Goal: Transaction & Acquisition: Purchase product/service

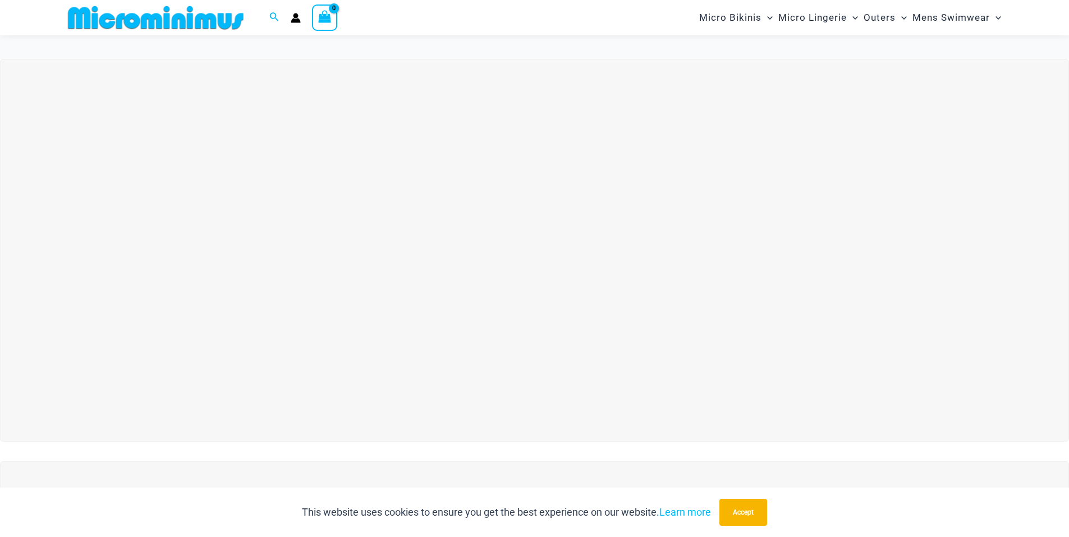
scroll to position [444, 0]
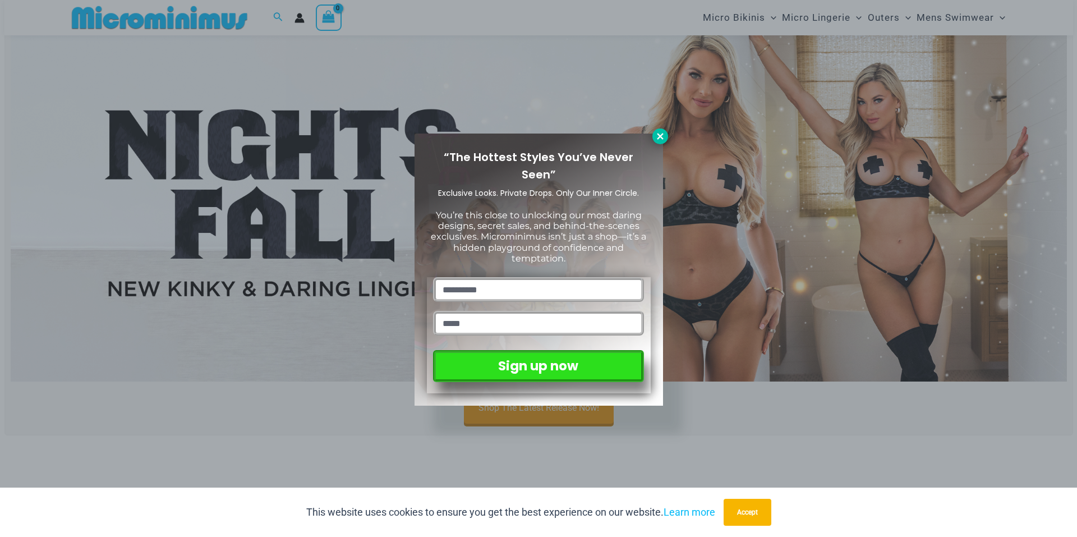
click at [662, 132] on icon at bounding box center [660, 136] width 10 height 10
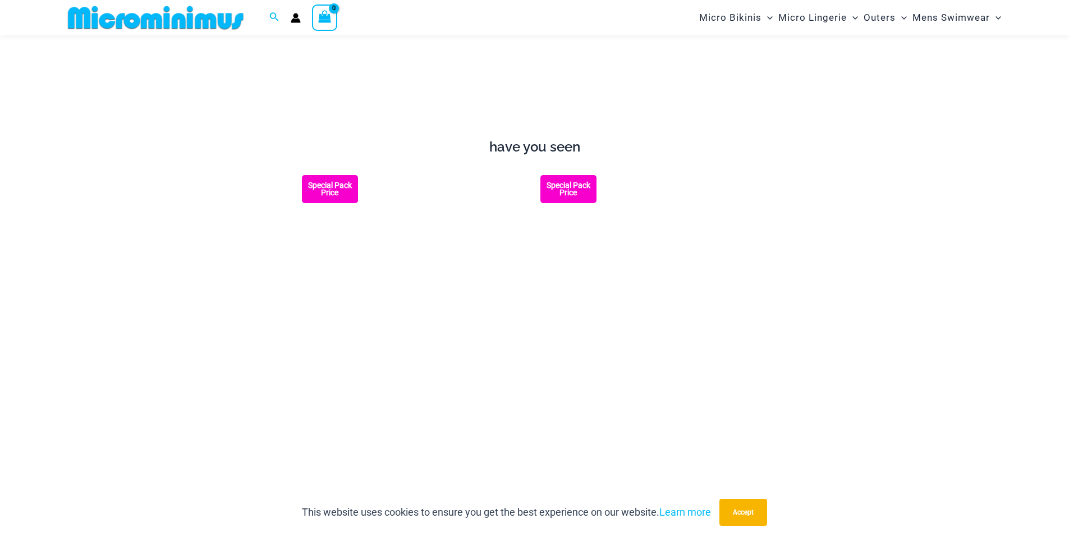
scroll to position [0, 0]
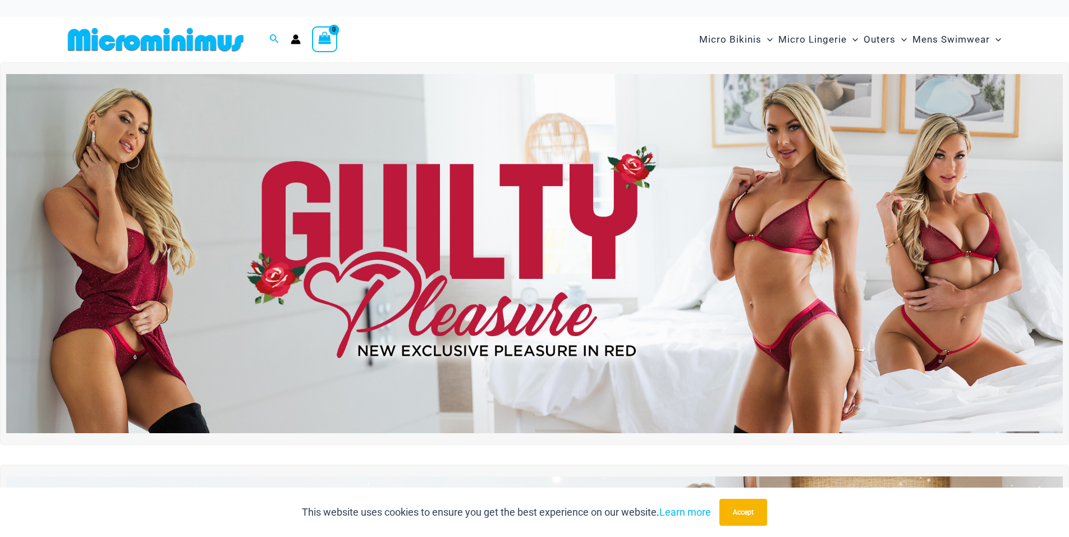
click at [345, 221] on img at bounding box center [534, 253] width 1056 height 359
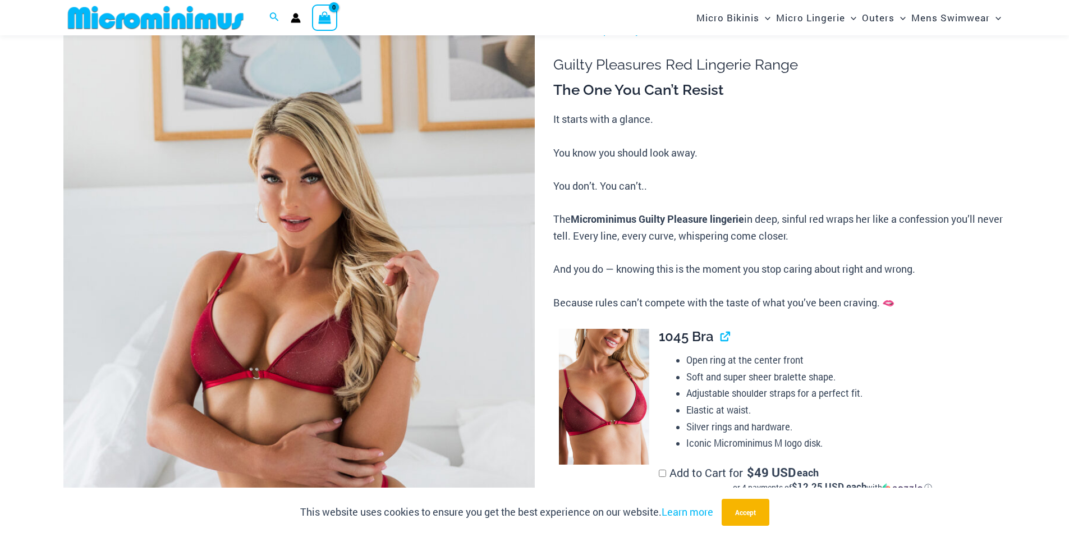
scroll to position [159, 0]
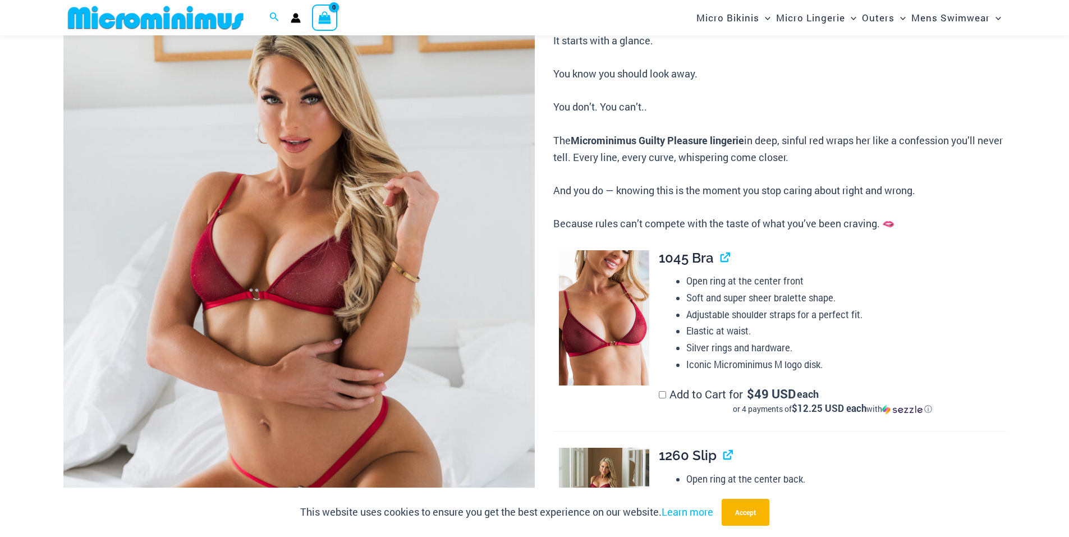
click at [335, 194] on img at bounding box center [298, 296] width 471 height 707
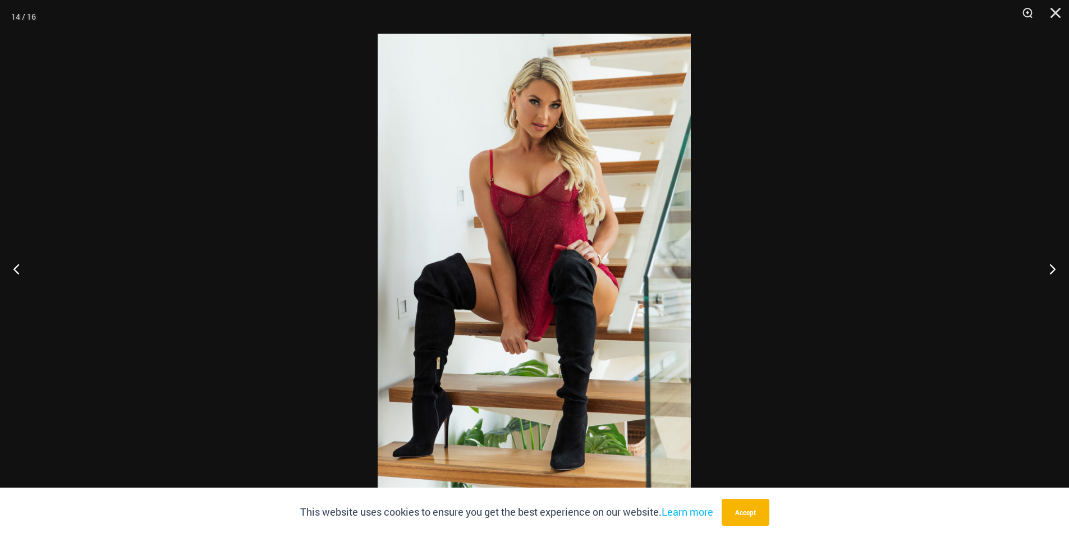
click at [531, 199] on img at bounding box center [534, 269] width 313 height 470
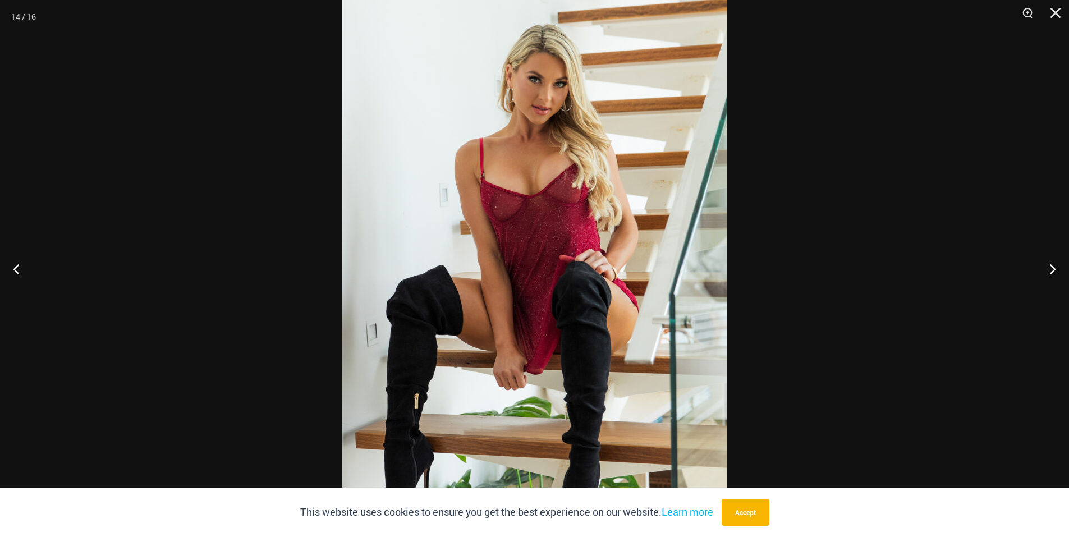
click at [531, 199] on img at bounding box center [534, 285] width 385 height 578
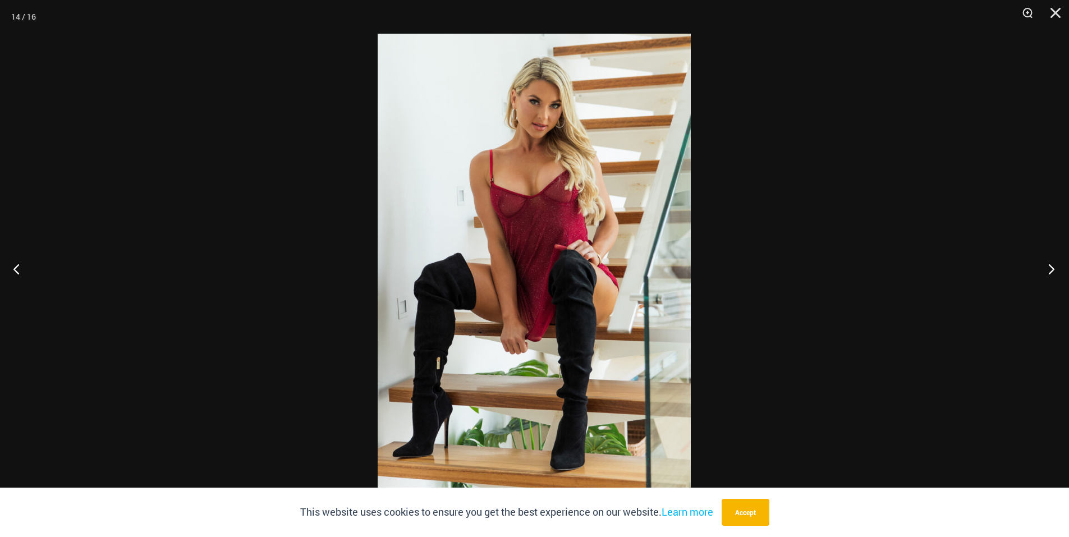
click at [1045, 271] on button "Next" at bounding box center [1048, 269] width 42 height 56
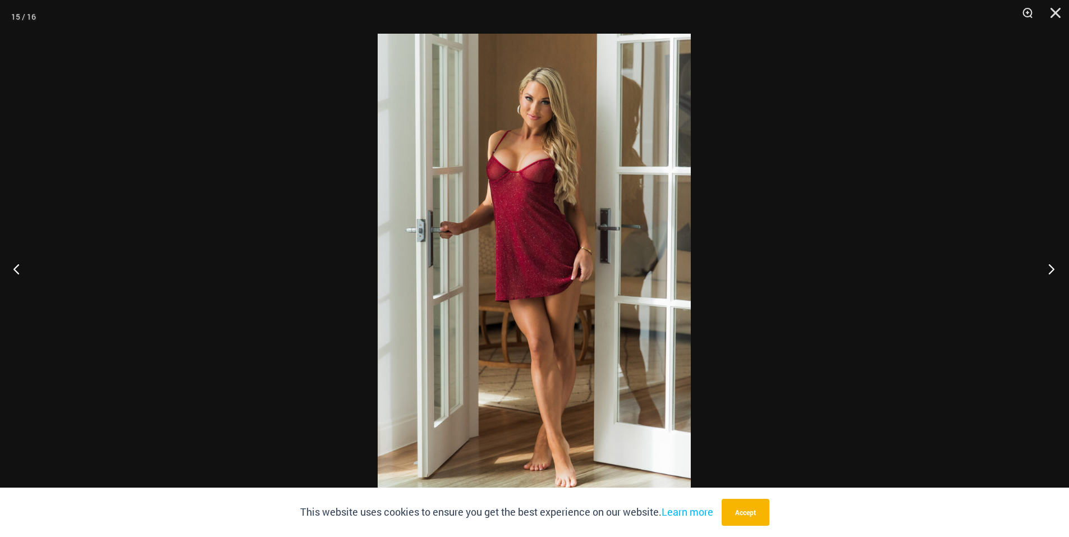
click at [1043, 273] on button "Next" at bounding box center [1048, 269] width 42 height 56
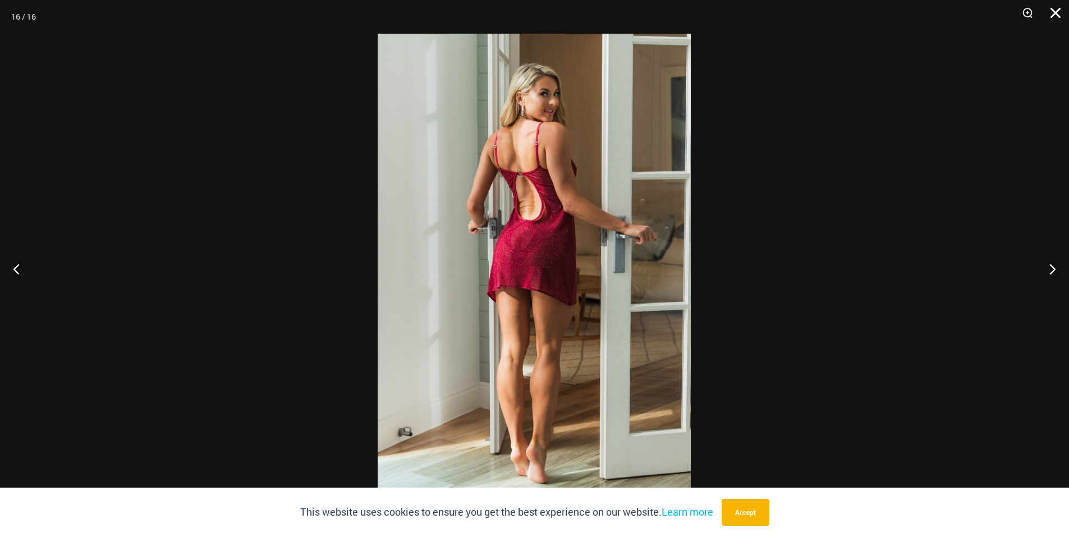
click at [1055, 16] on button "Close" at bounding box center [1051, 17] width 28 height 34
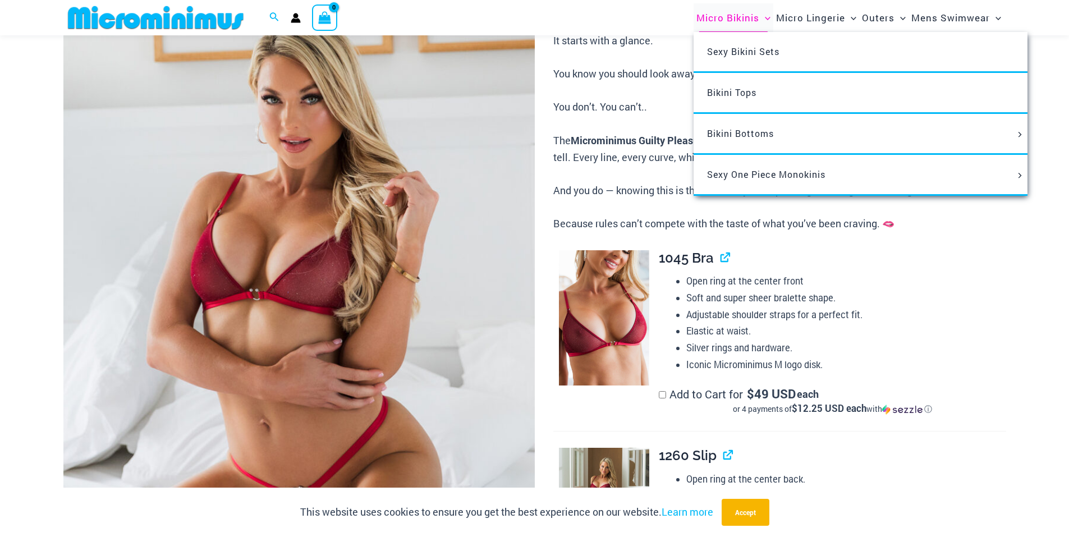
click at [727, 15] on span "Micro Bikinis" at bounding box center [727, 17] width 63 height 29
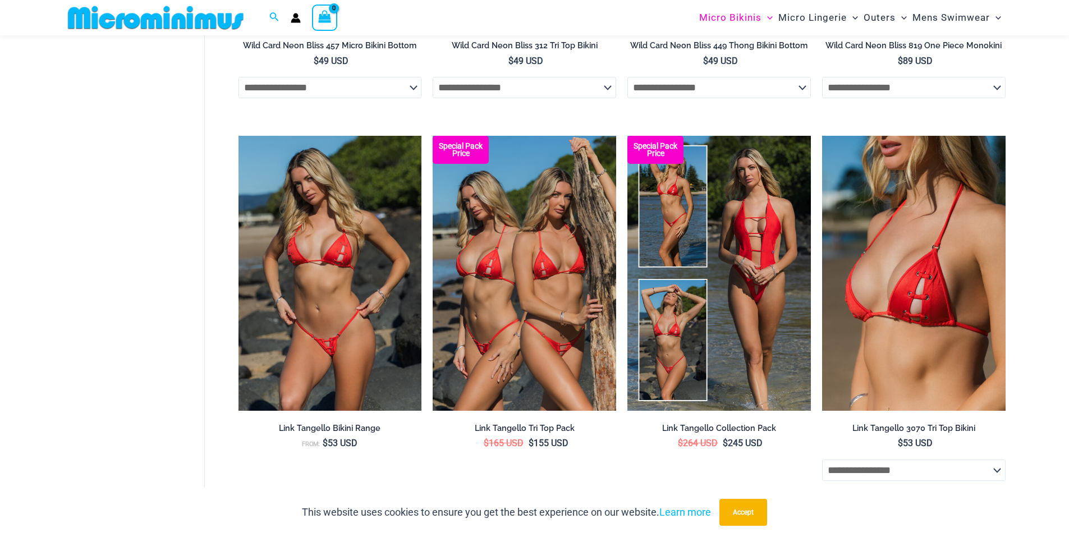
scroll to position [1001, 0]
